Goal: Information Seeking & Learning: Learn about a topic

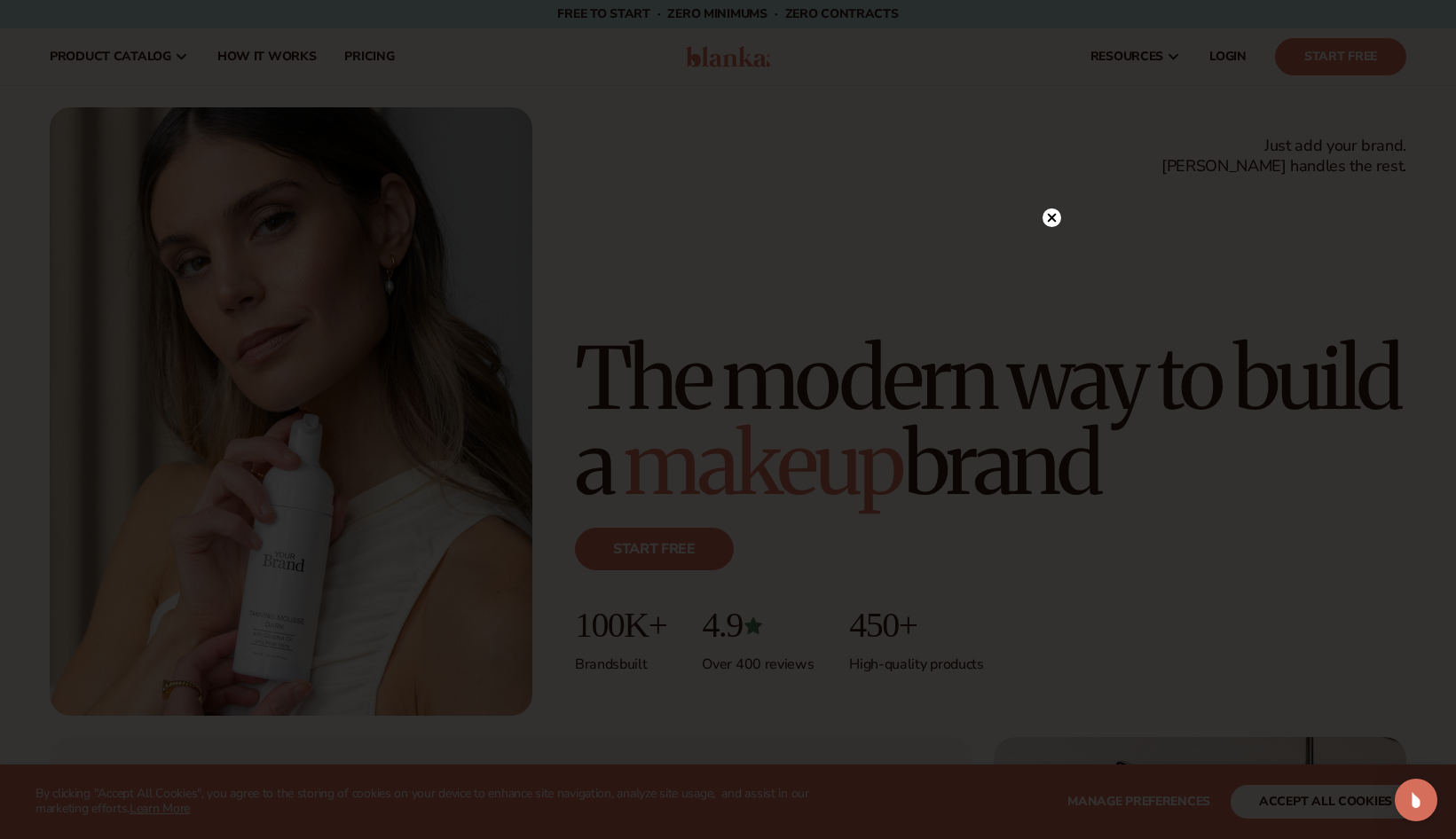
click at [1058, 216] on circle at bounding box center [1052, 218] width 19 height 19
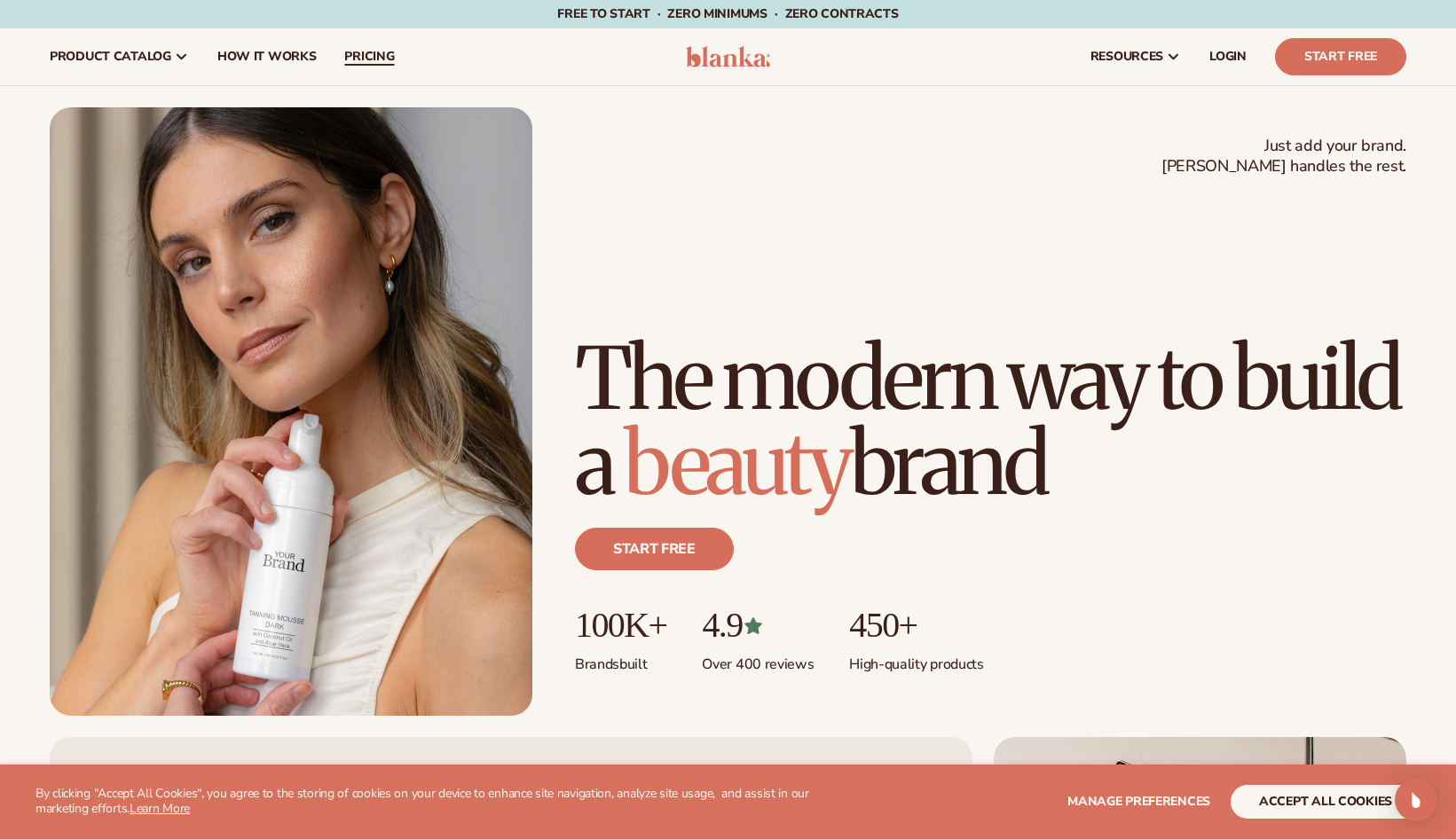
click at [377, 56] on span "pricing" at bounding box center [368, 56] width 50 height 14
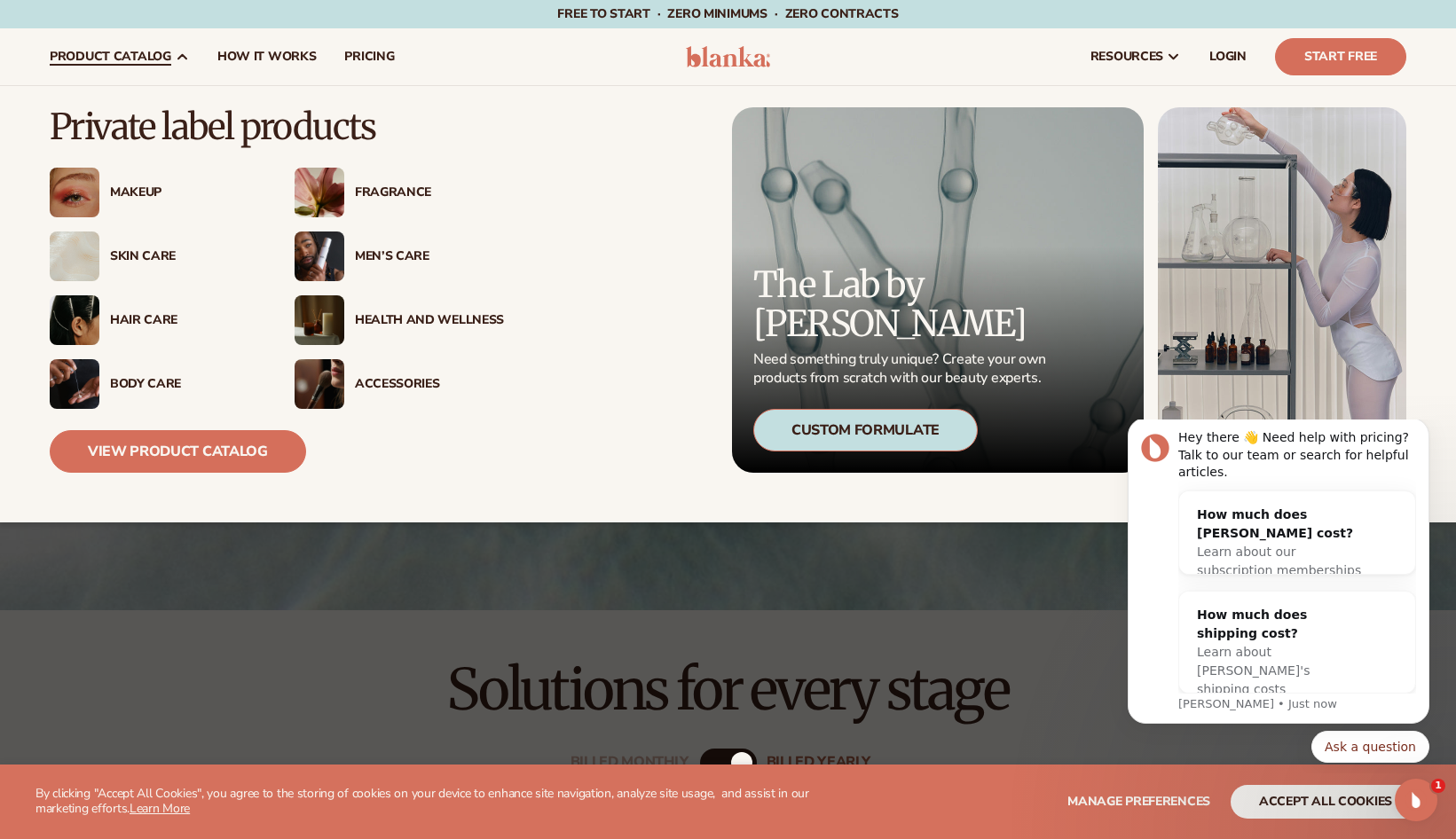
click at [373, 324] on div "Health And Wellness" at bounding box center [429, 320] width 149 height 15
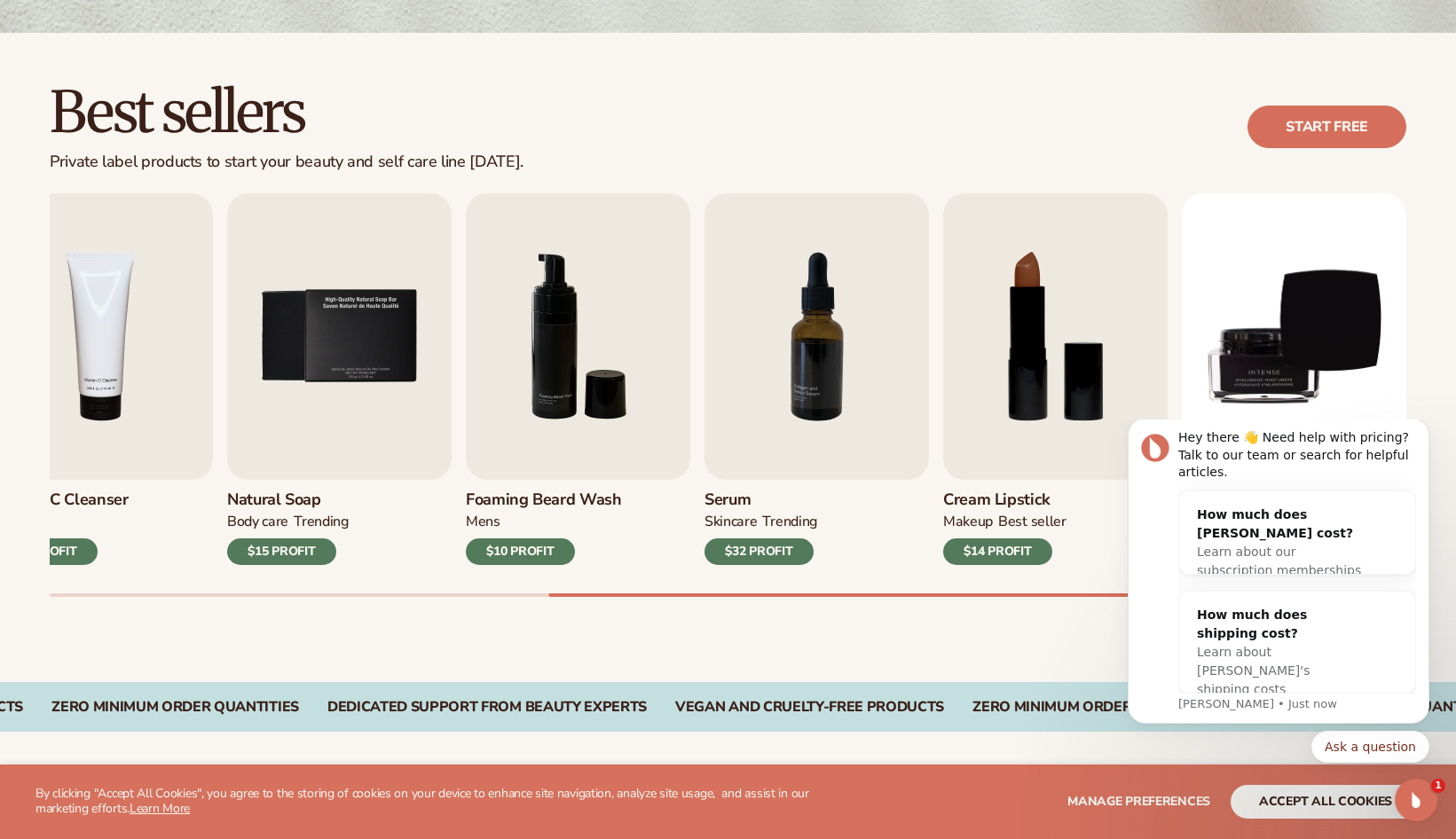
click at [1443, 405] on div "Lip Gloss MAKEUP $16 PROFIT Moisturizer SKINCARE $17 PROFIT SKINCARE mens" at bounding box center [752, 395] width 1406 height 404
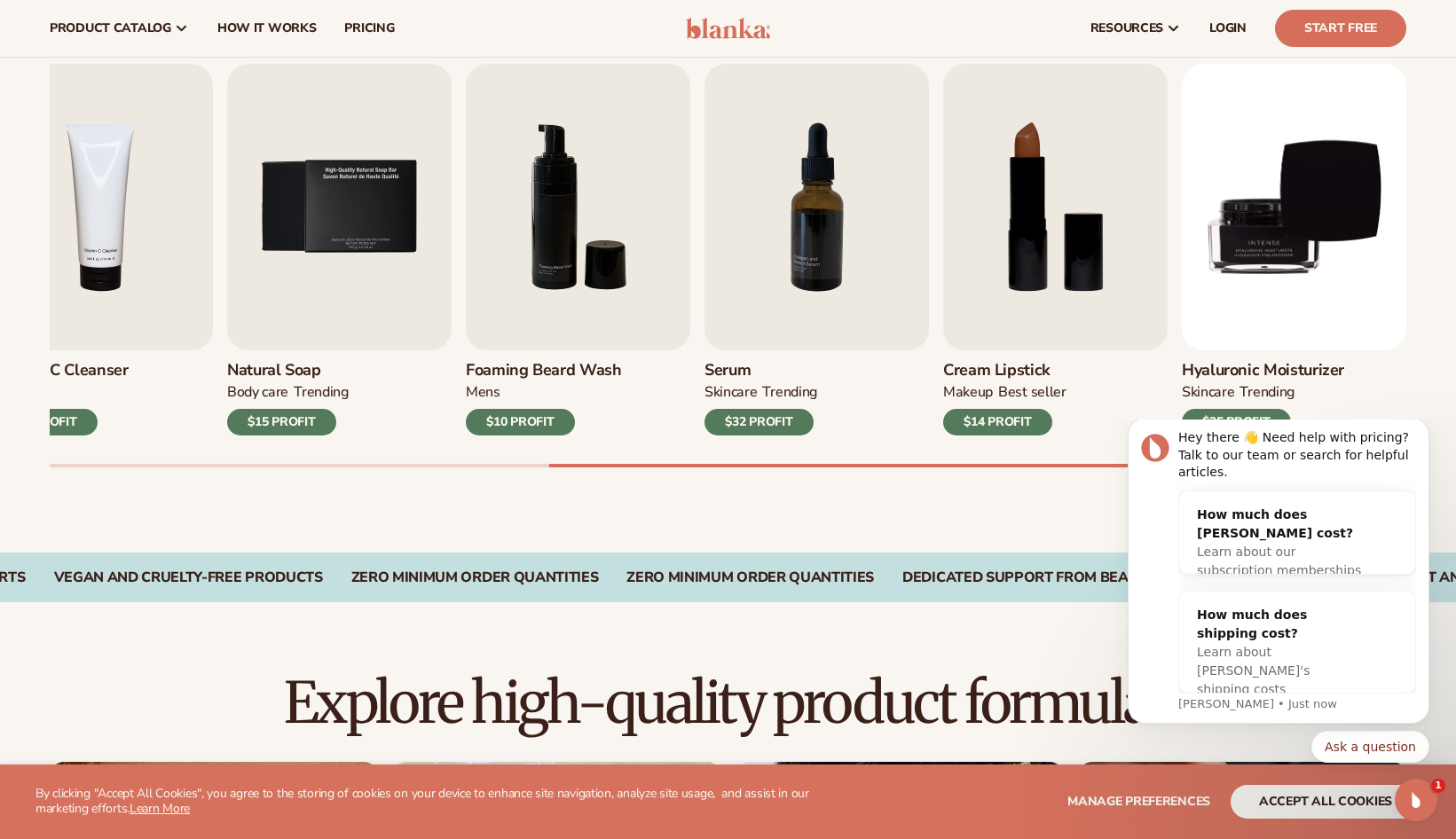
scroll to position [551, 0]
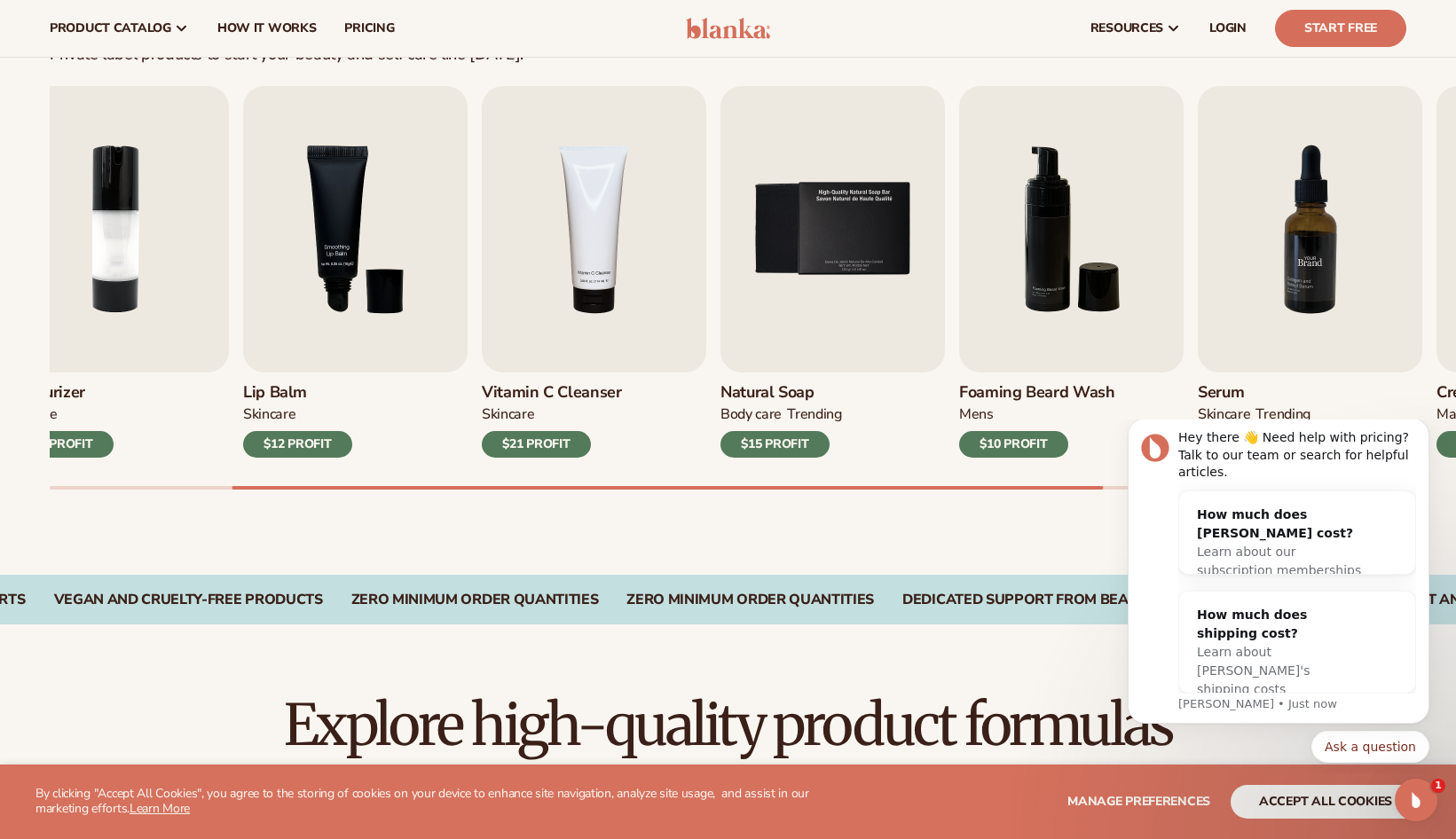
click at [1283, 296] on img "7 / 9" at bounding box center [1310, 229] width 224 height 287
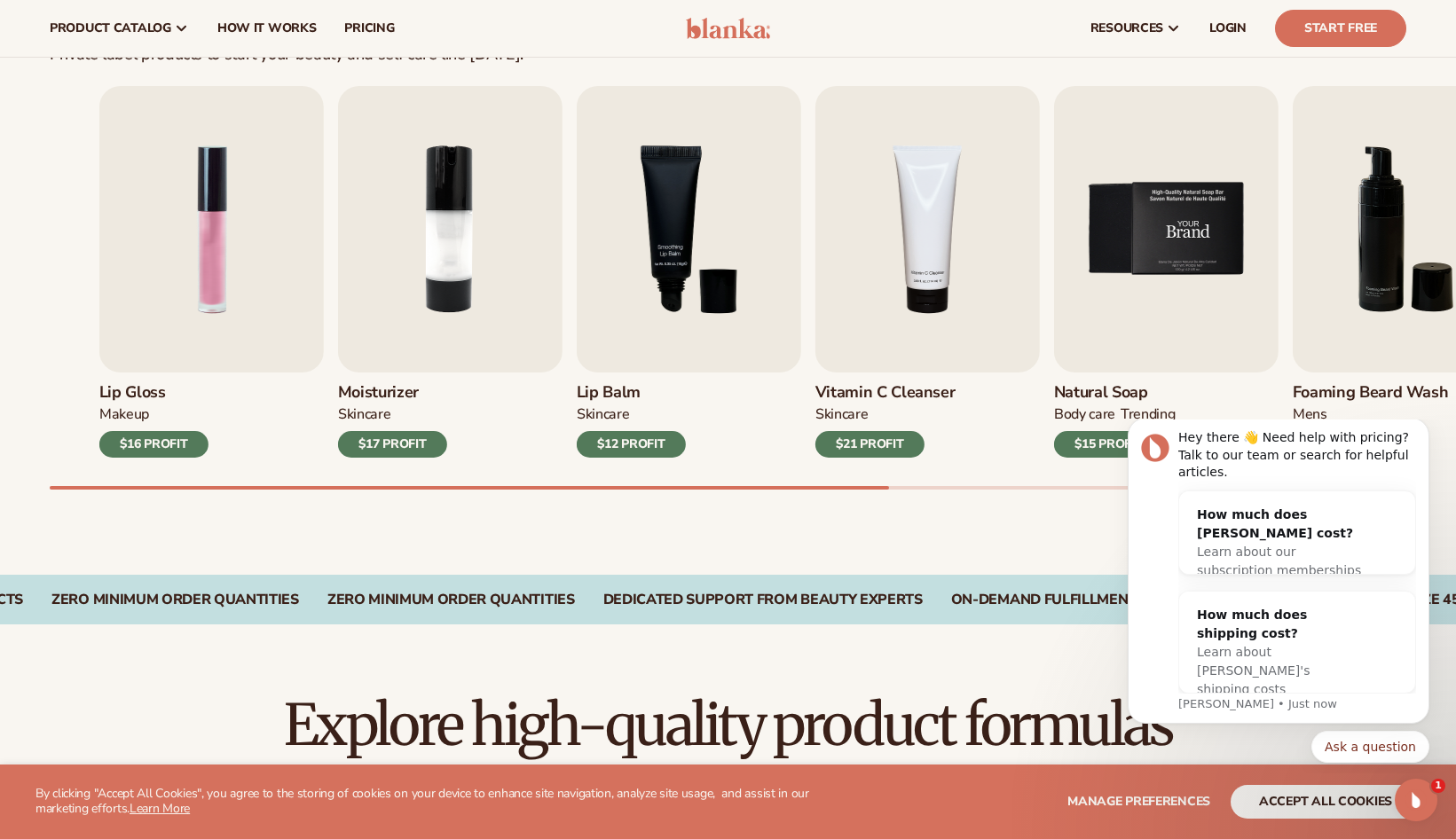
click at [1155, 284] on img "5 / 9" at bounding box center [1166, 229] width 224 height 287
